Goal: Transaction & Acquisition: Purchase product/service

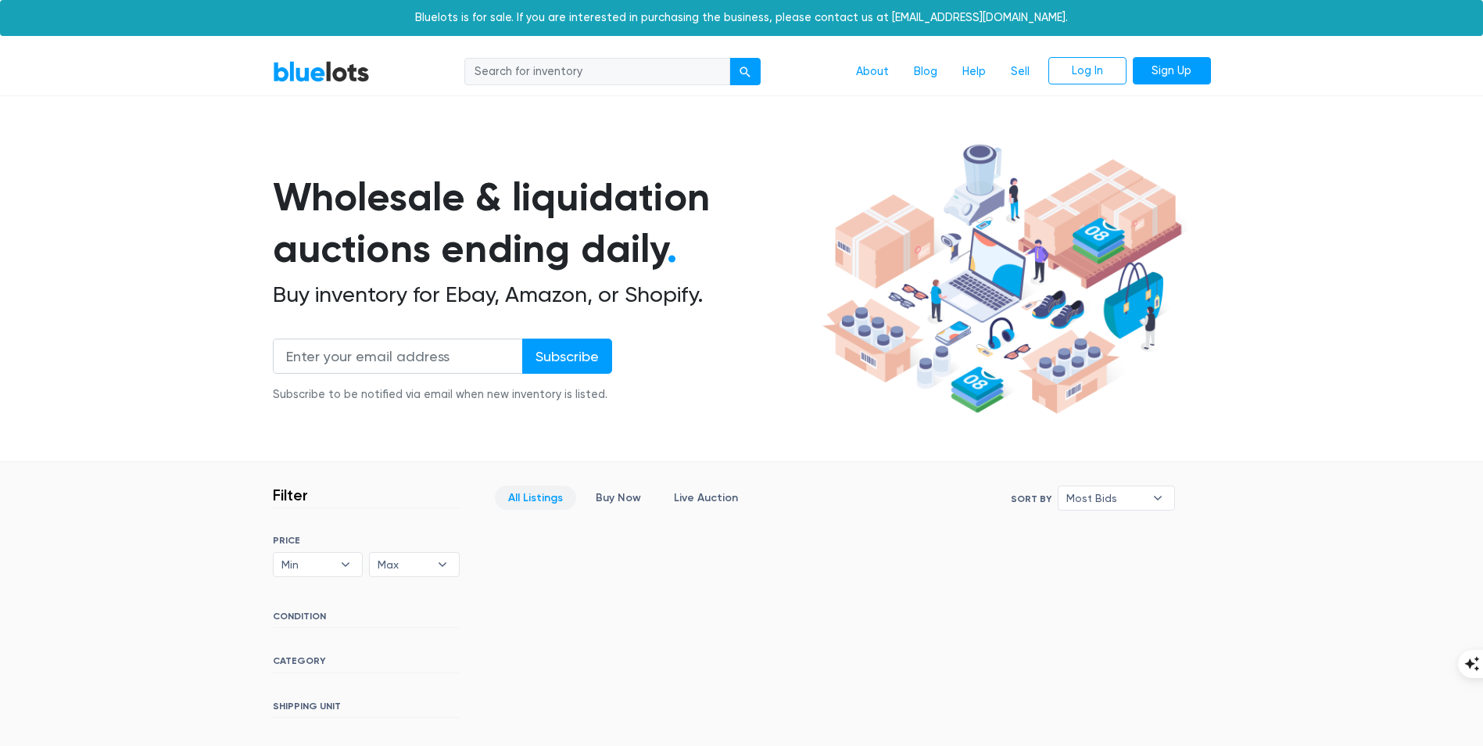
click at [594, 73] on input "search" at bounding box center [597, 72] width 266 height 28
type input "pet"
click at [729, 58] on button "submit" at bounding box center [744, 72] width 31 height 28
drag, startPoint x: 0, startPoint y: 0, endPoint x: 594, endPoint y: 73, distance: 598.6
click at [594, 73] on input "search" at bounding box center [597, 72] width 266 height 28
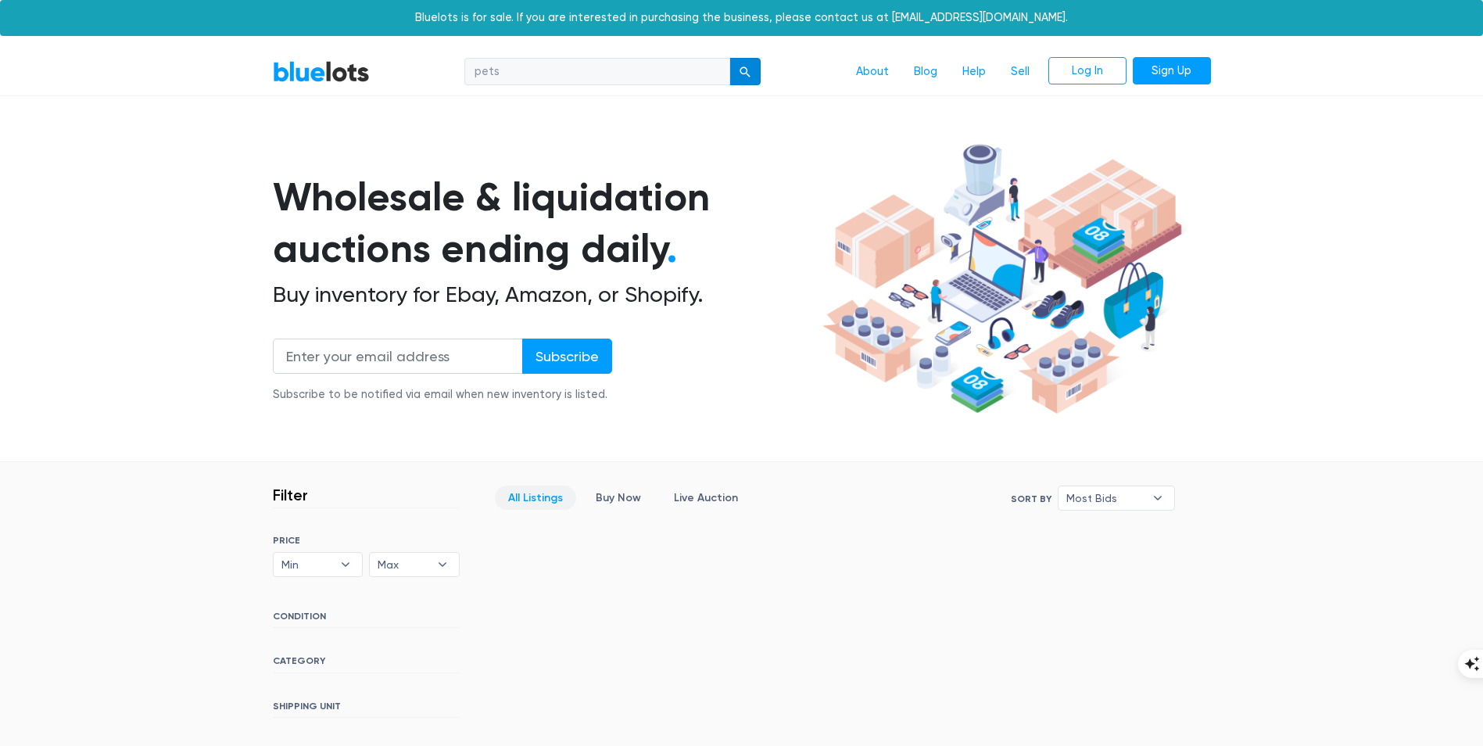
type input "pets"
click at [743, 73] on div "submit" at bounding box center [745, 71] width 11 height 11
click at [127, 261] on section "Wholesale & liquidation auctions ending daily . Buy inventory for Ebay, Amazon,…" at bounding box center [741, 300] width 1483 height 326
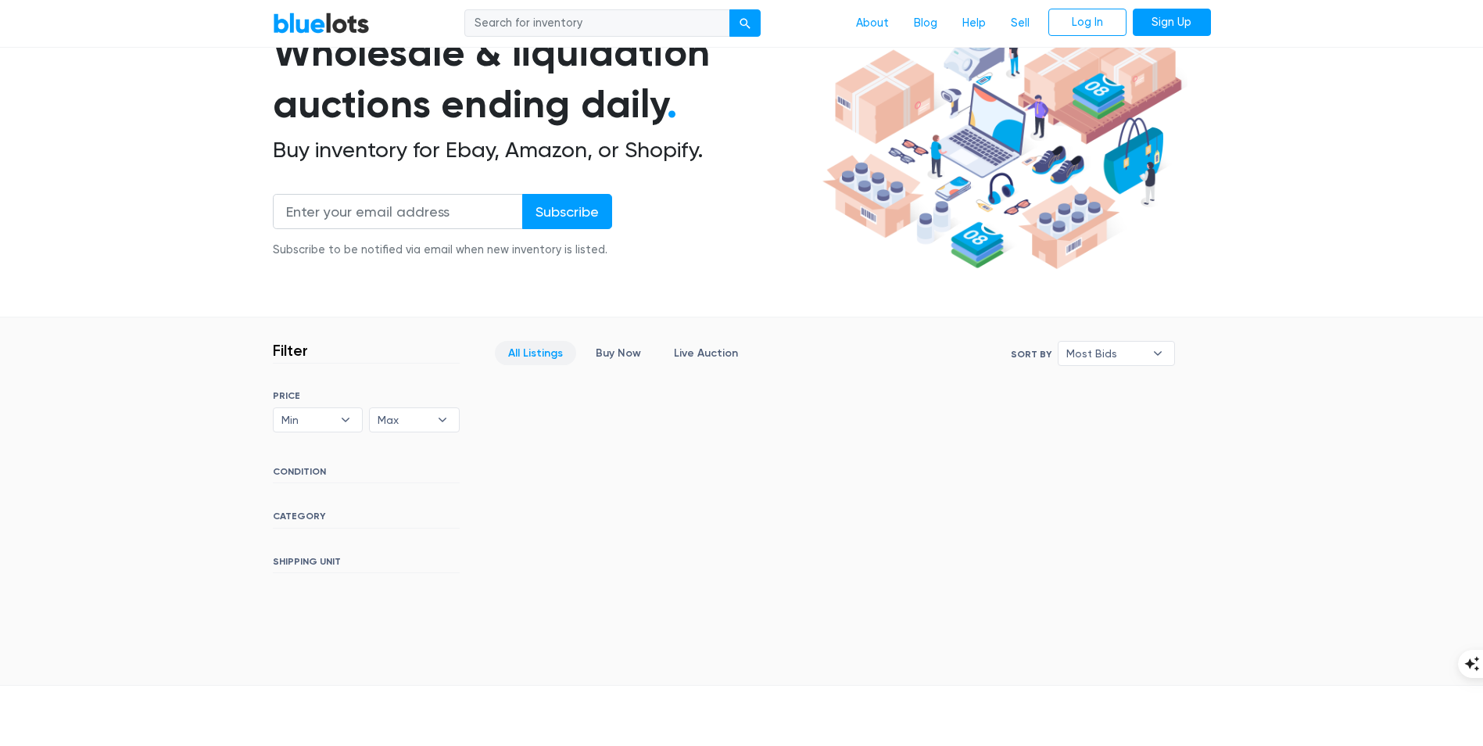
scroll to position [156, 0]
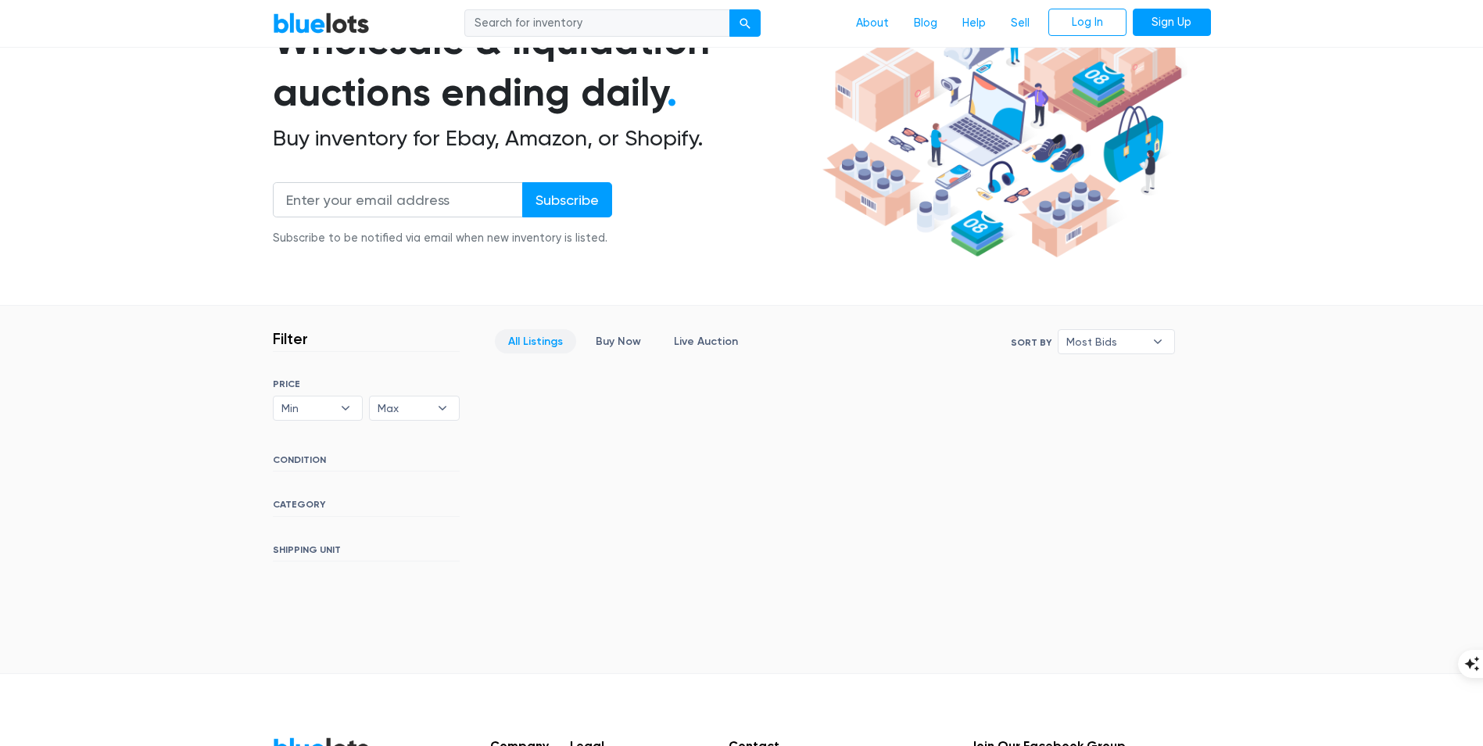
click at [555, 340] on link "All Listings" at bounding box center [535, 341] width 81 height 24
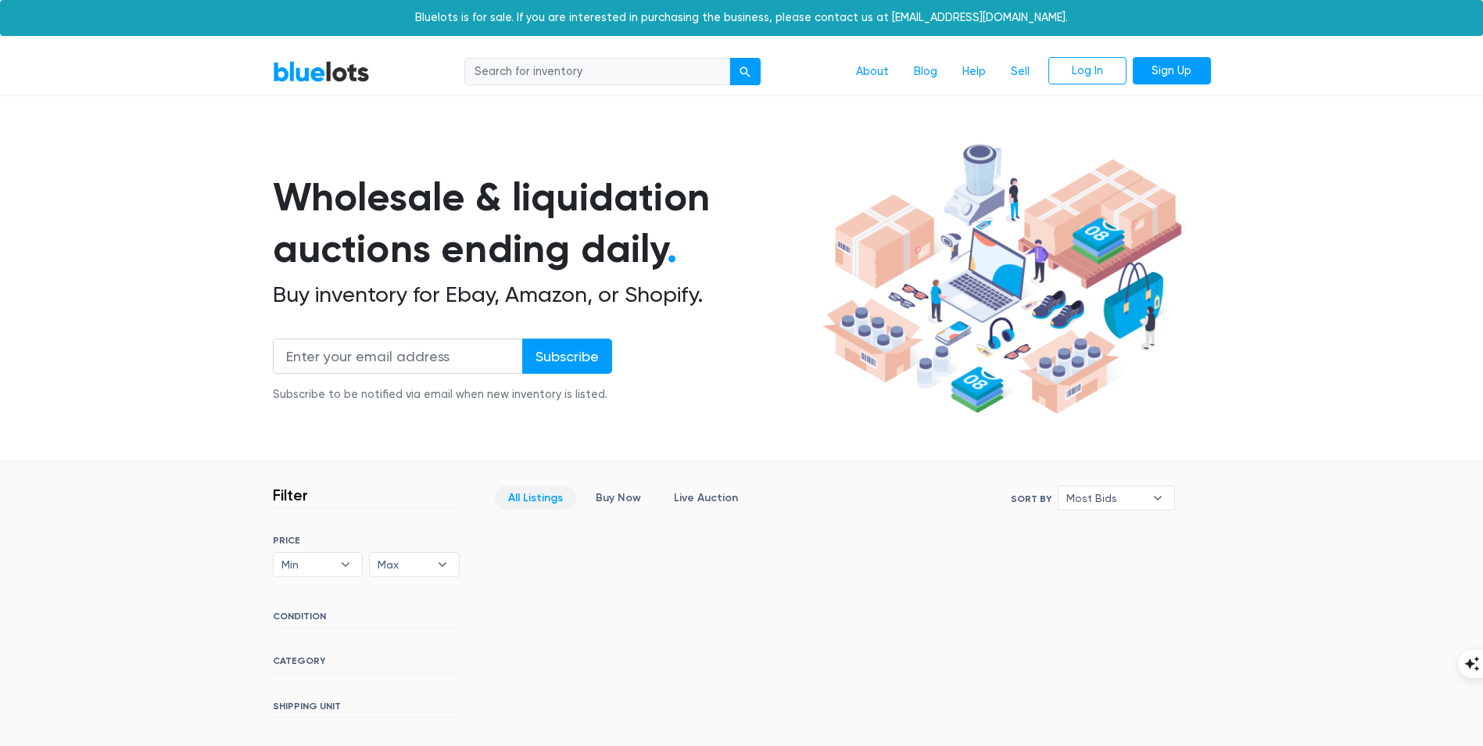
click at [521, 77] on input "search" at bounding box center [597, 72] width 266 height 28
type input "baby"
click at [729, 58] on button "submit" at bounding box center [744, 72] width 31 height 28
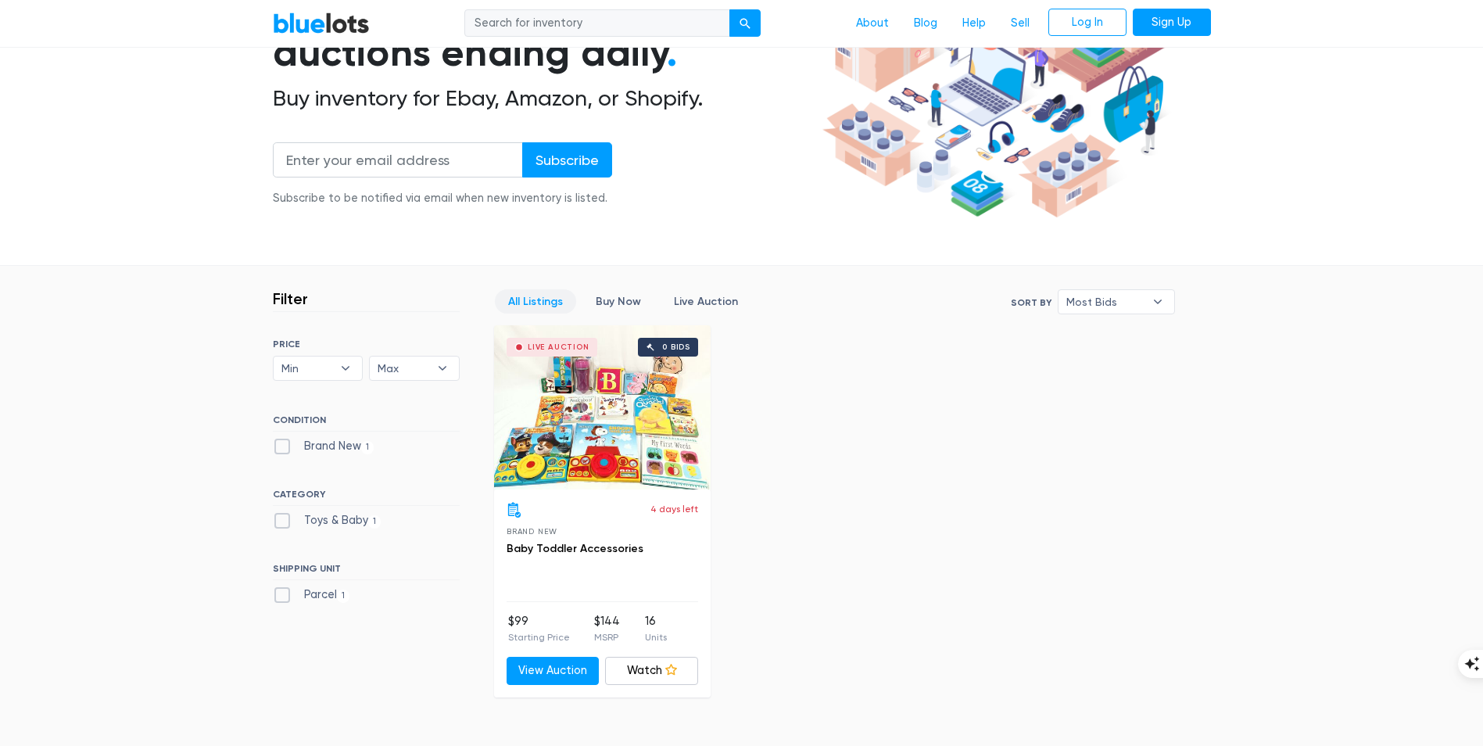
scroll to position [235, 0]
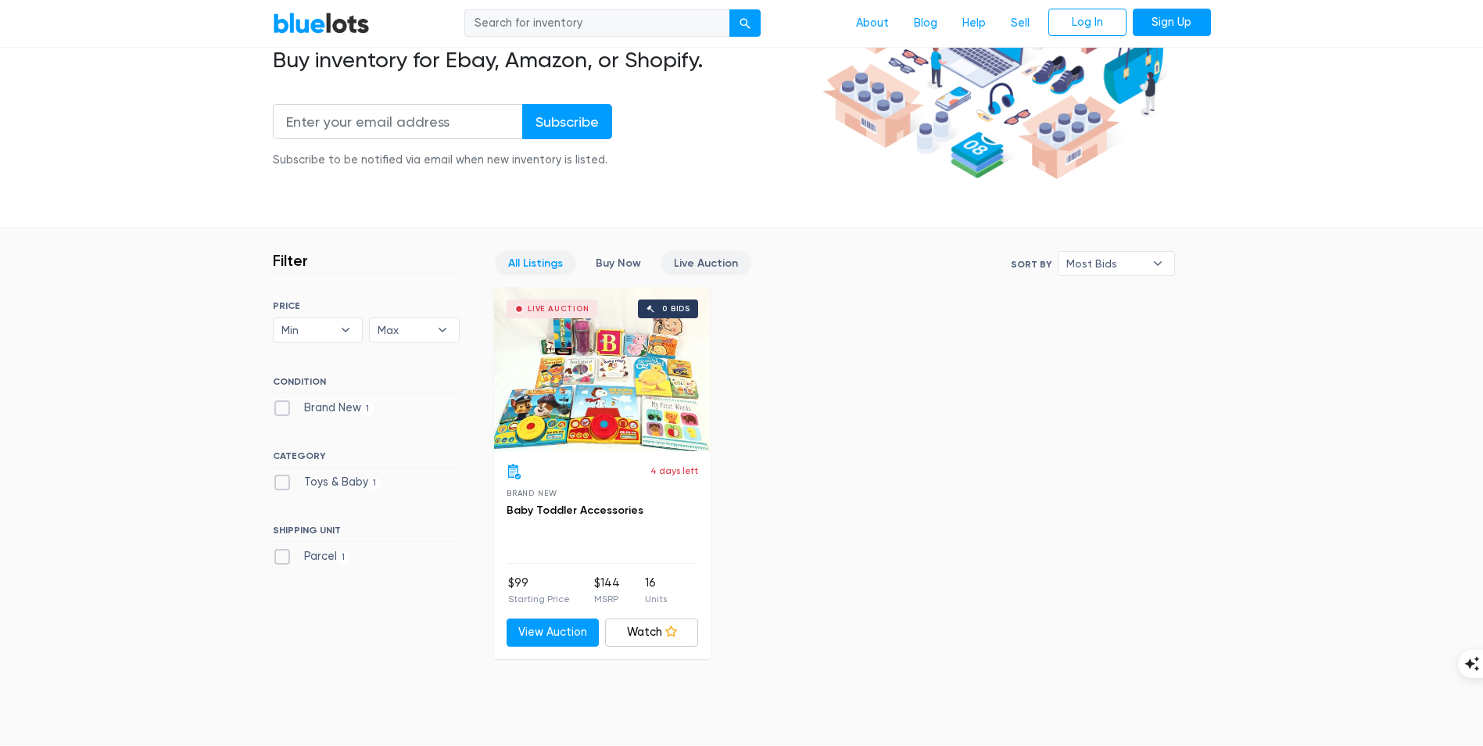
click at [707, 255] on link "Live Auction" at bounding box center [706, 263] width 91 height 24
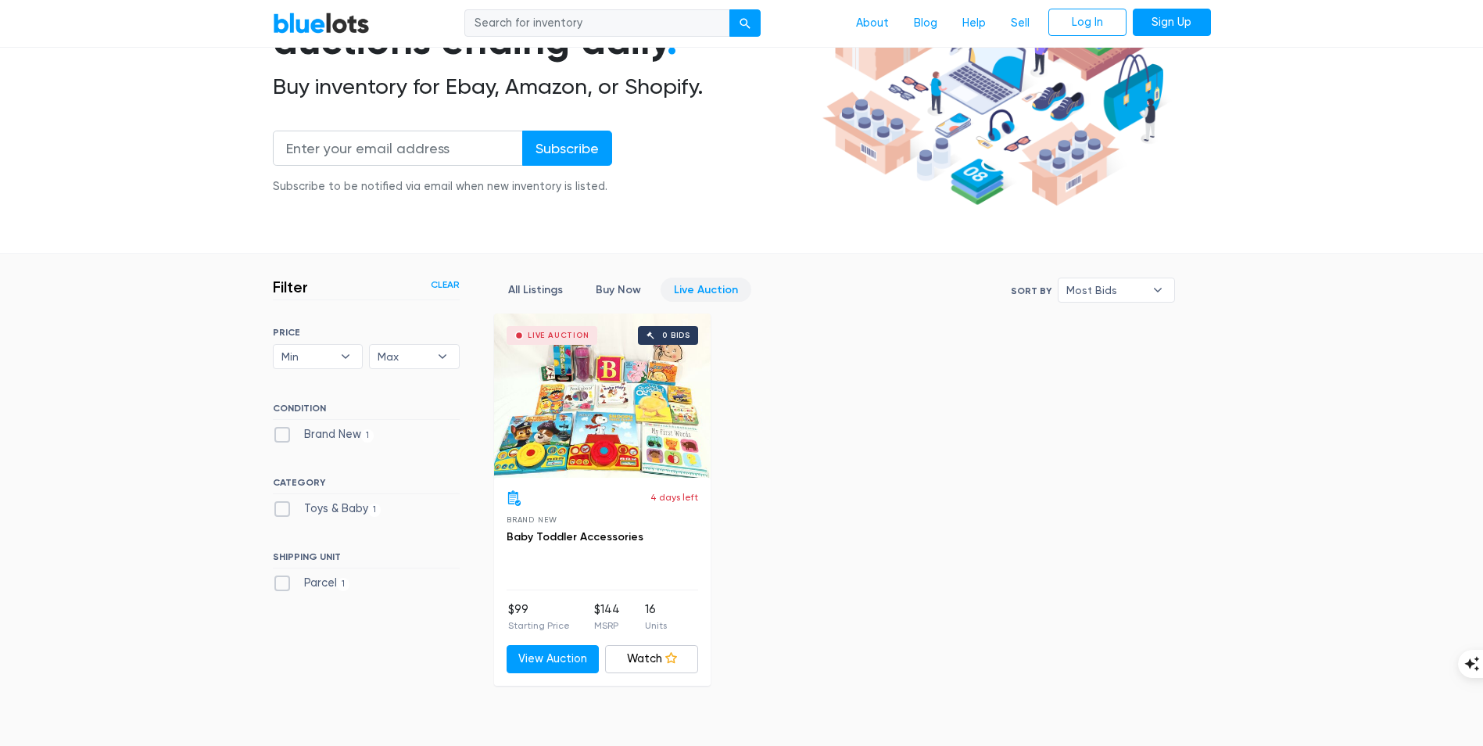
scroll to position [186, 0]
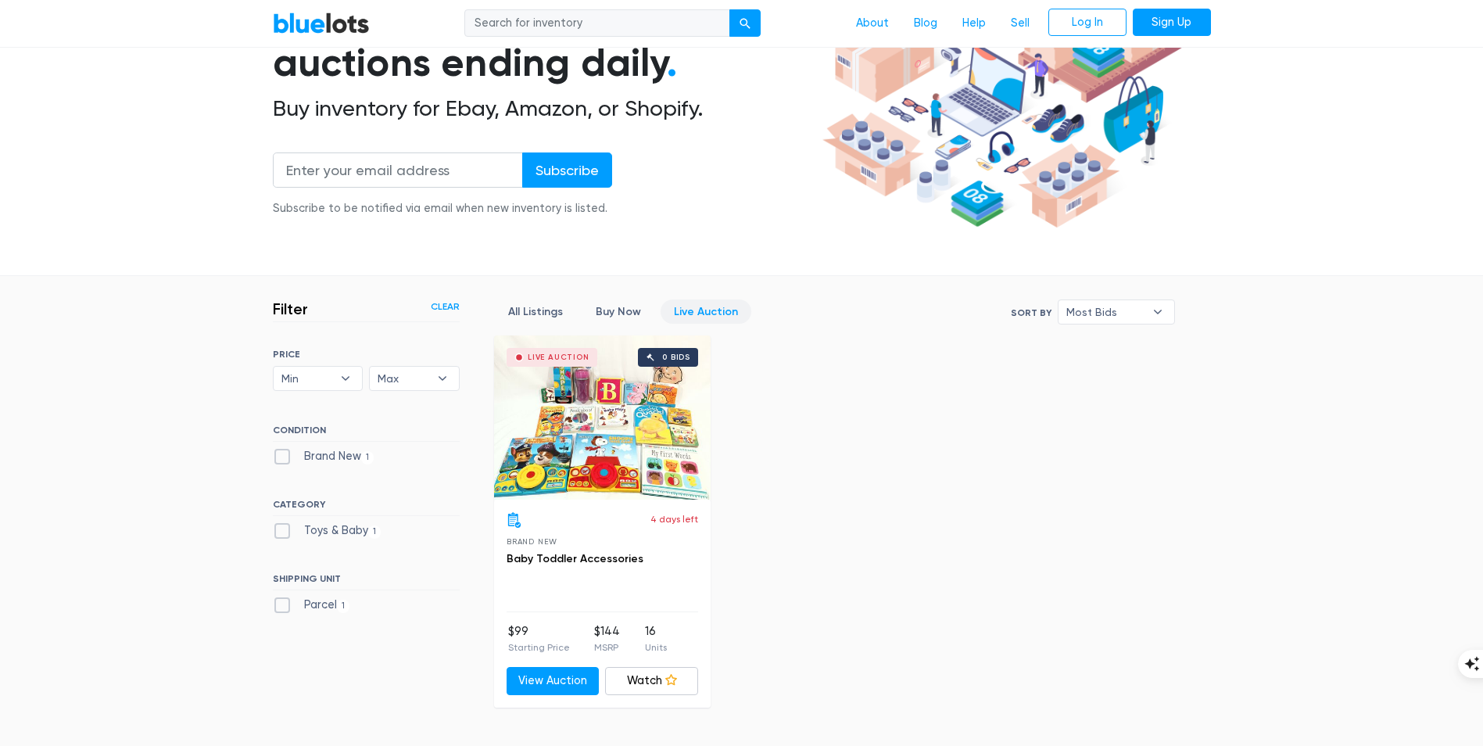
click at [442, 303] on link "Clear" at bounding box center [445, 306] width 29 height 14
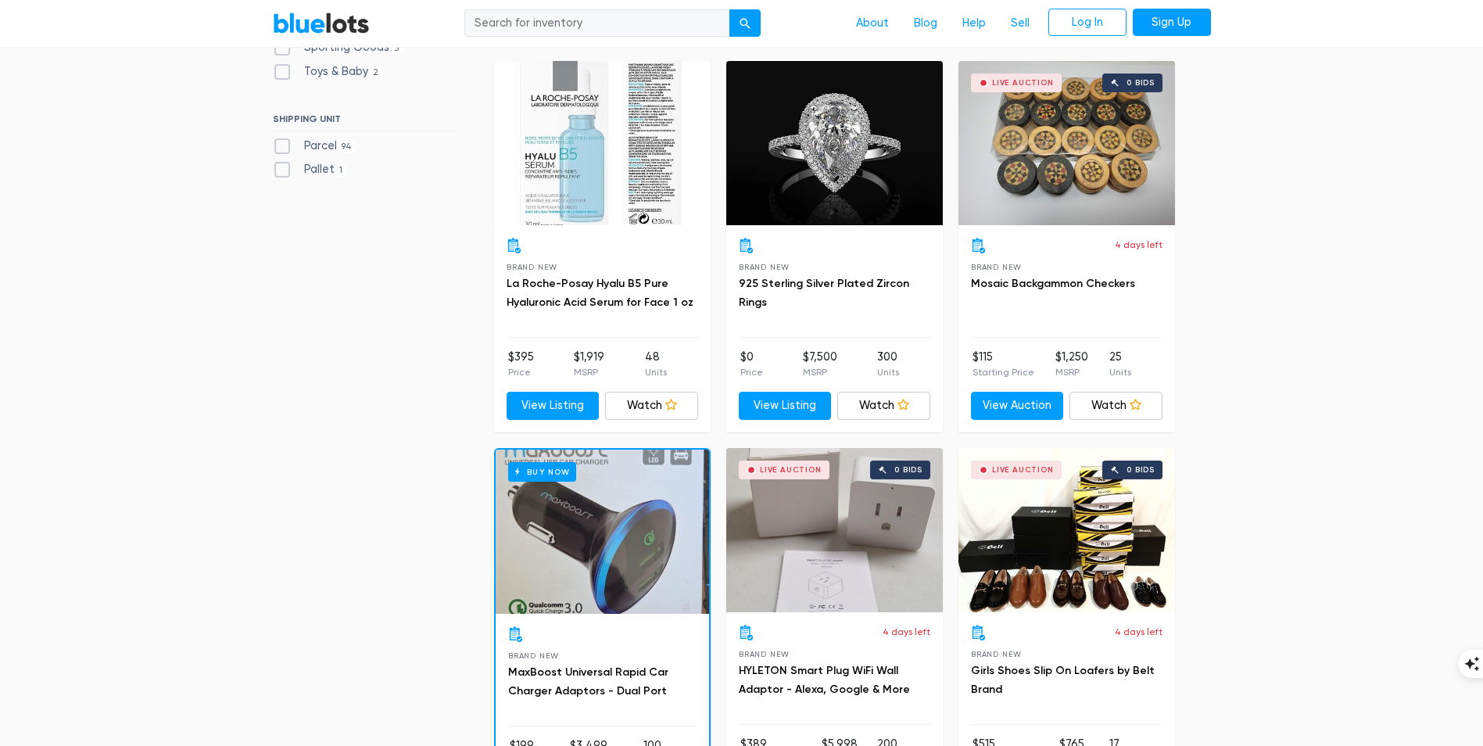
scroll to position [890, 0]
